Goal: Task Accomplishment & Management: Use online tool/utility

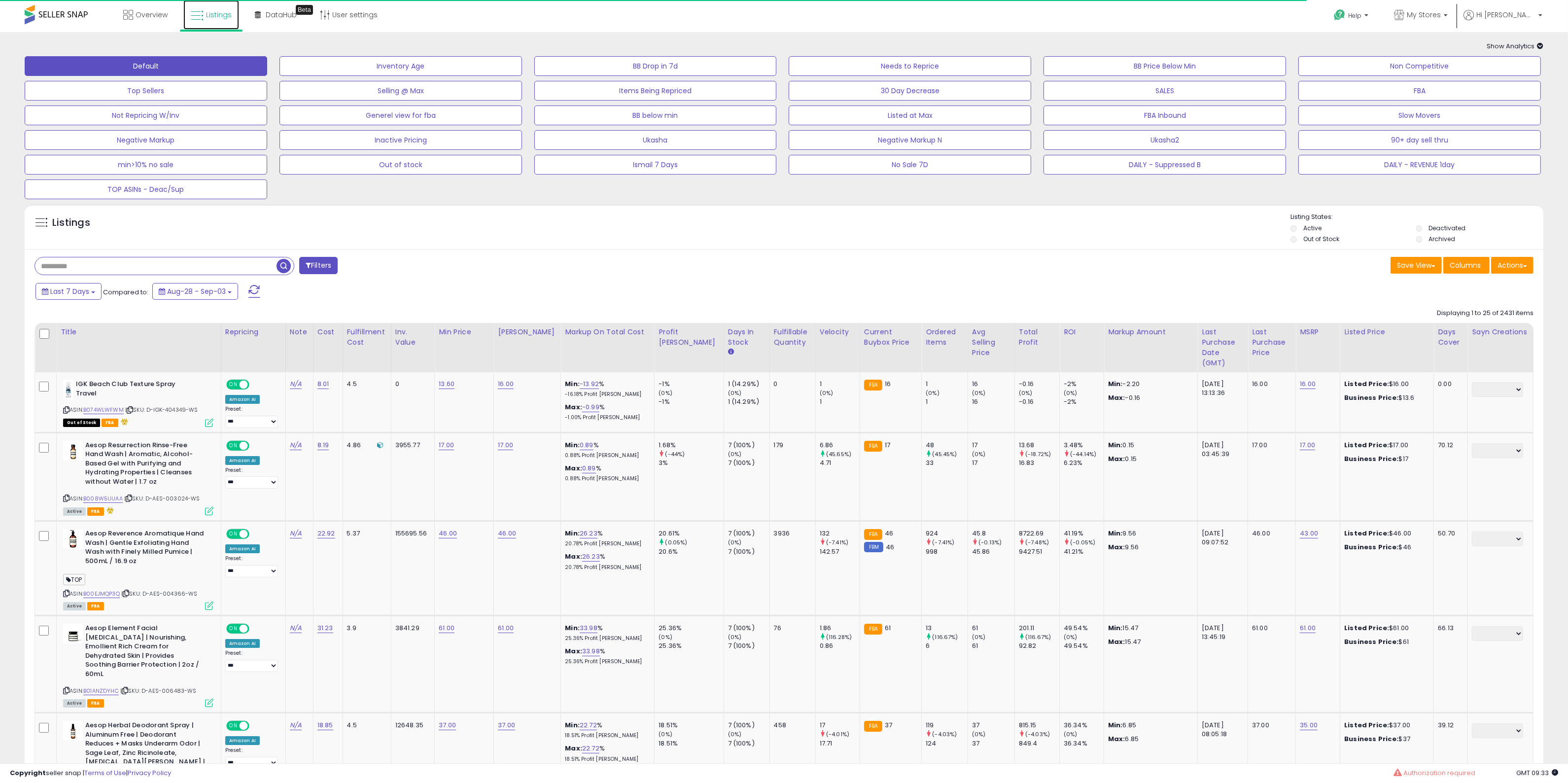
click at [201, 9] on icon at bounding box center [196, 15] width 13 height 13
click at [1517, 268] on button "Actions" at bounding box center [1511, 265] width 42 height 17
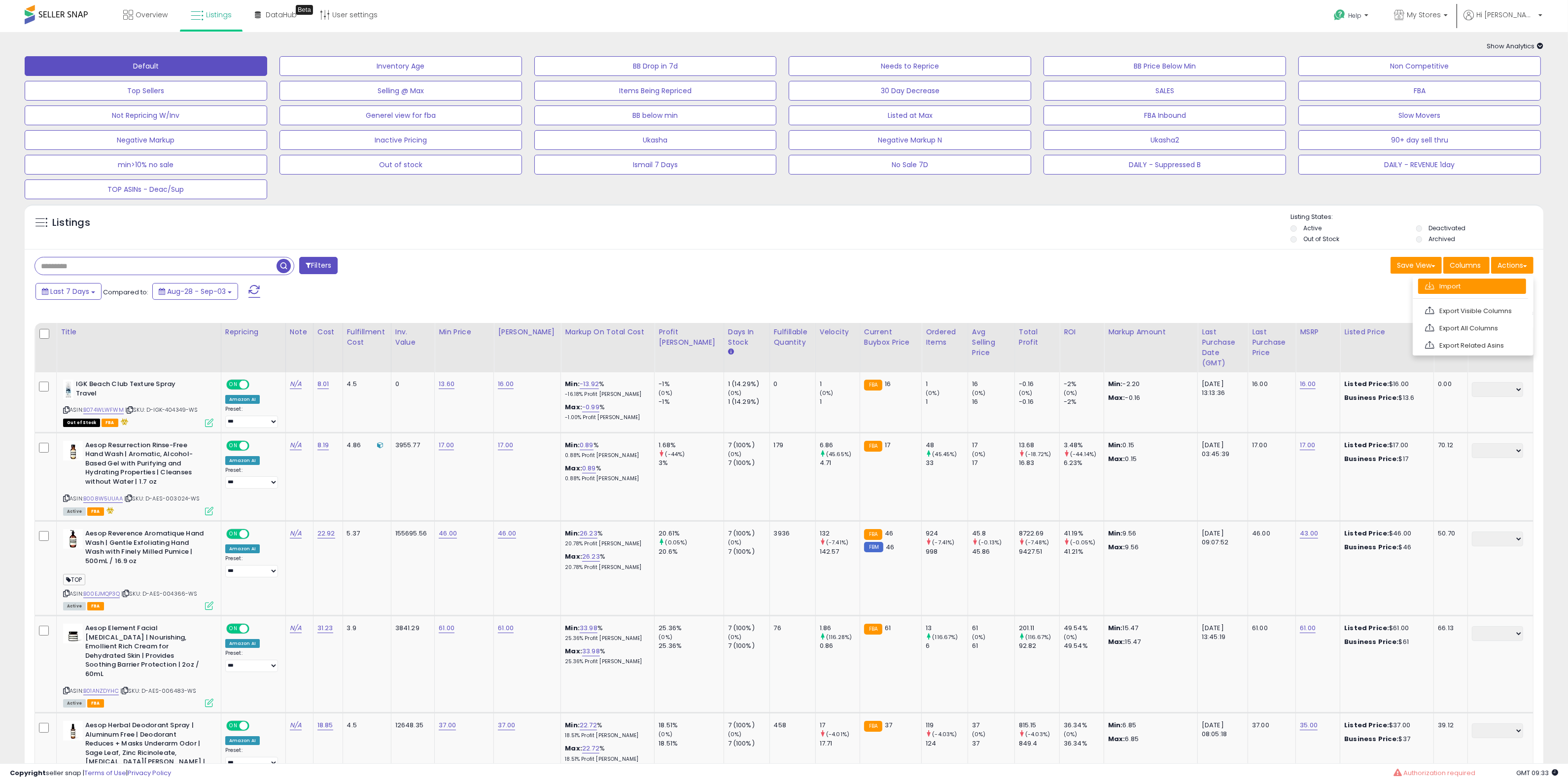
click at [1478, 289] on link "Import" at bounding box center [1472, 286] width 108 height 15
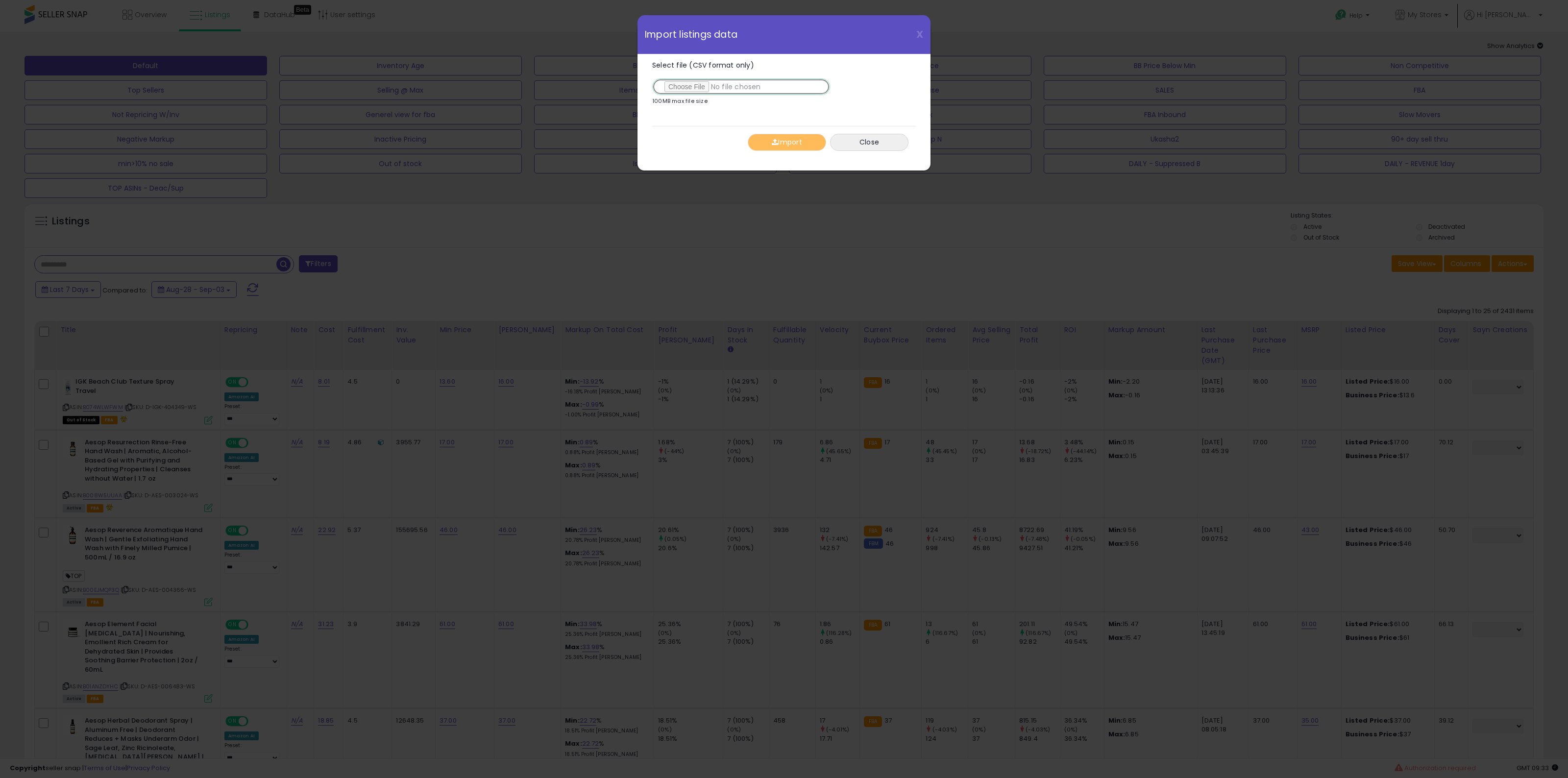
click at [686, 89] on input "Select file (CSV format only)" at bounding box center [741, 87] width 178 height 17
type input "**********"
click at [804, 142] on button "Import" at bounding box center [787, 142] width 78 height 17
